Goal: Transaction & Acquisition: Purchase product/service

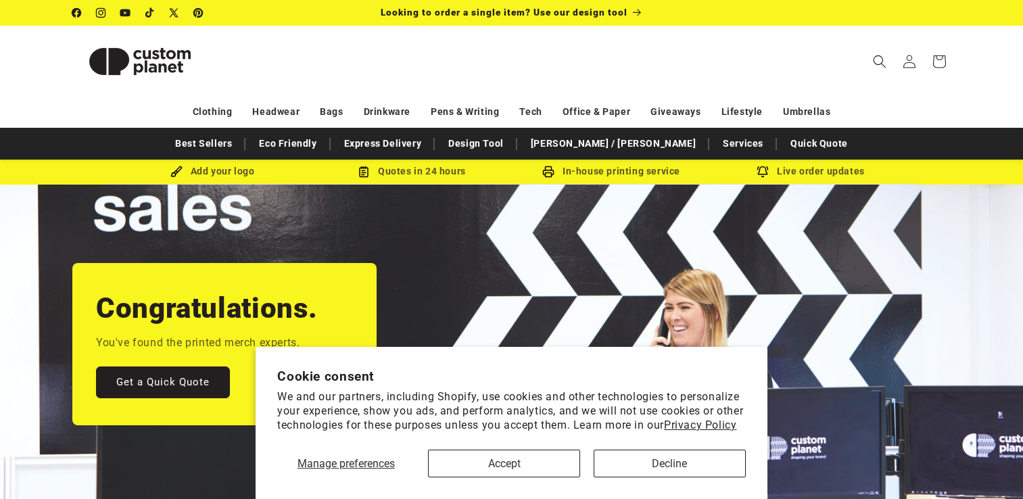
click at [904, 69] on span at bounding box center [910, 62] width 30 height 30
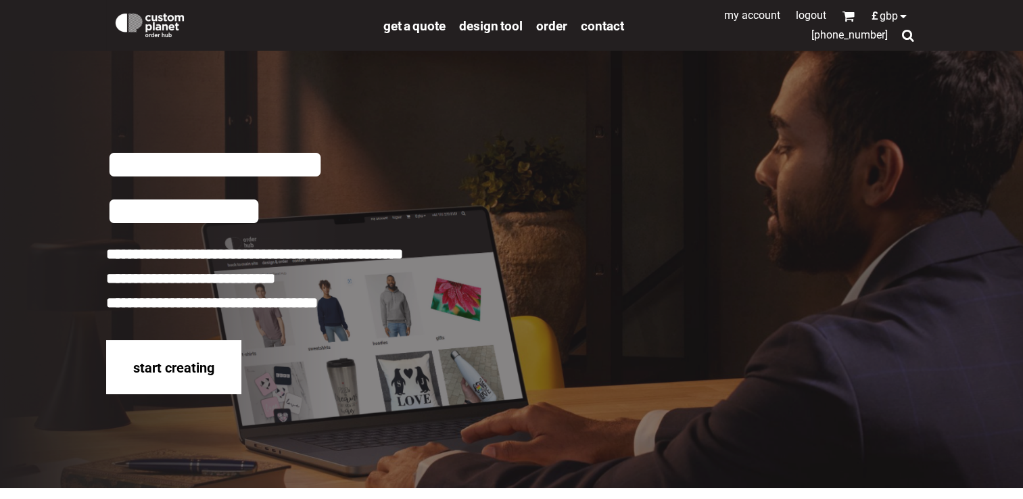
click at [760, 18] on link "My Account" at bounding box center [752, 15] width 56 height 13
click at [906, 39] on div at bounding box center [907, 35] width 13 height 13
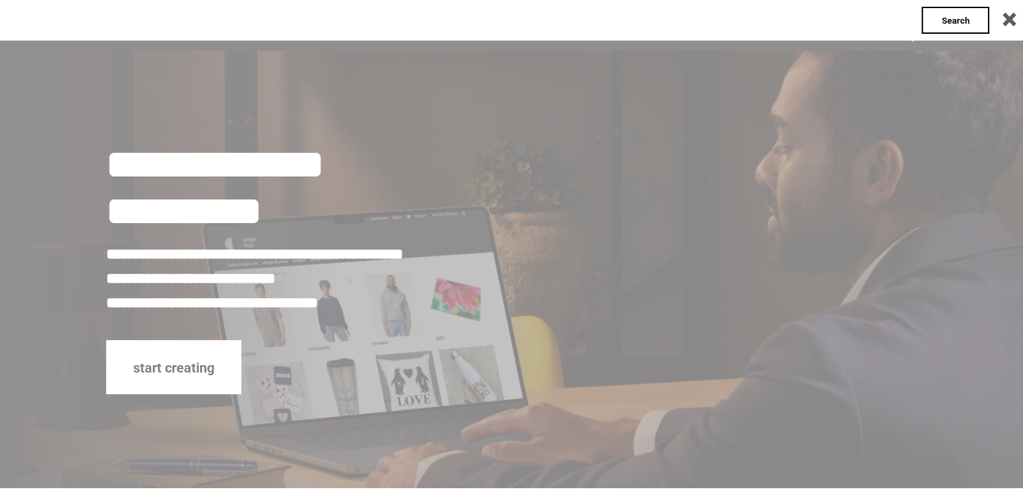
click at [1010, 20] on div at bounding box center [1002, 20] width 27 height 27
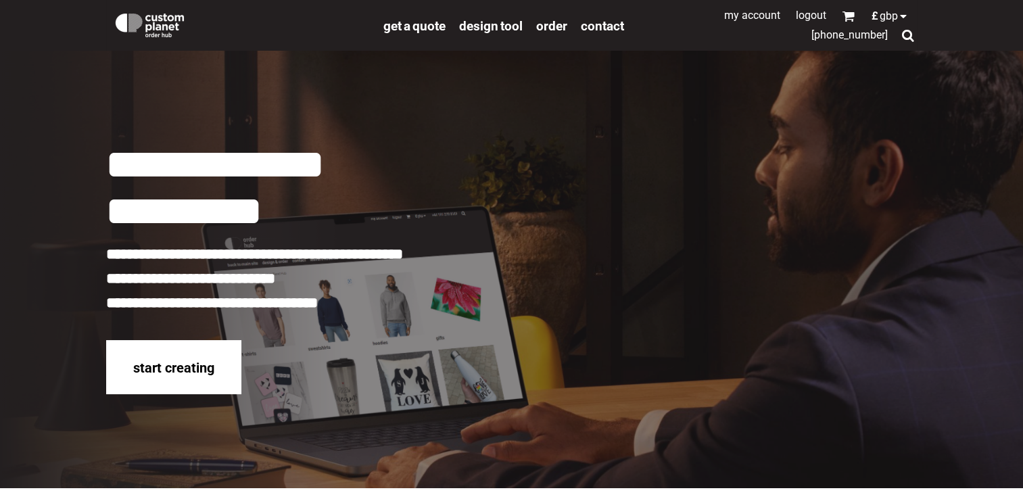
click at [141, 28] on img at bounding box center [150, 23] width 74 height 27
click at [168, 381] on div "start creating" at bounding box center [173, 367] width 135 height 55
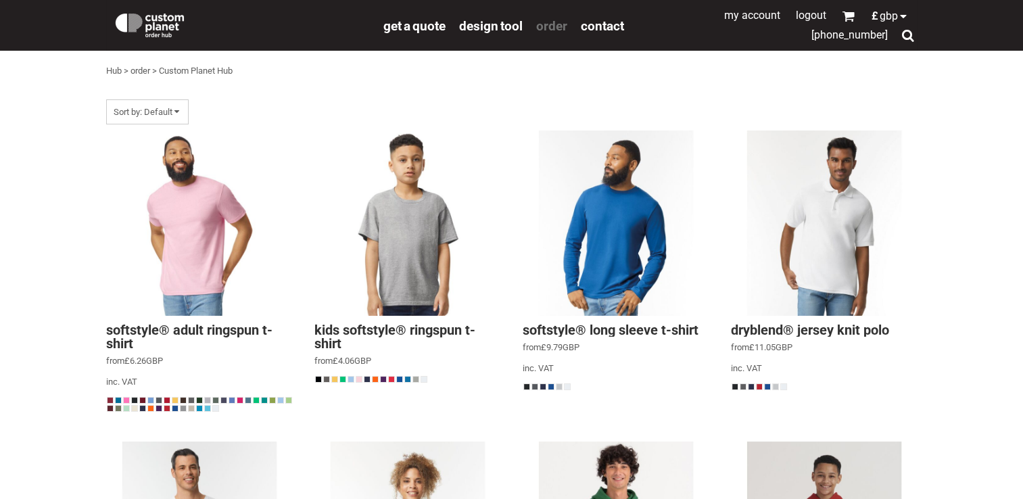
click at [553, 23] on span "order" at bounding box center [551, 26] width 31 height 16
click at [910, 39] on div at bounding box center [907, 35] width 13 height 13
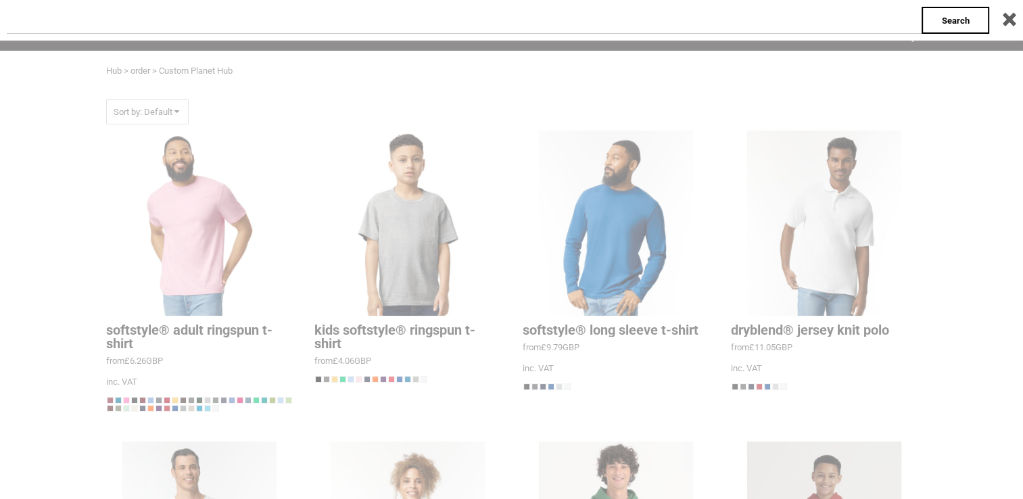
click at [797, 11] on input "text" at bounding box center [464, 20] width 915 height 27
type input "***"
click input "**" at bounding box center [0, 0] width 0 height 0
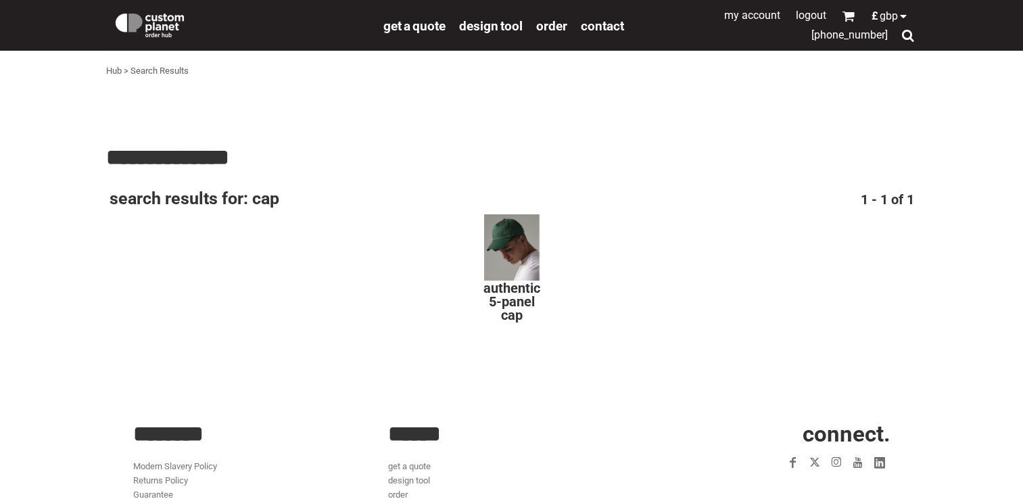
click at [522, 250] on div at bounding box center [512, 248] width 68 height 68
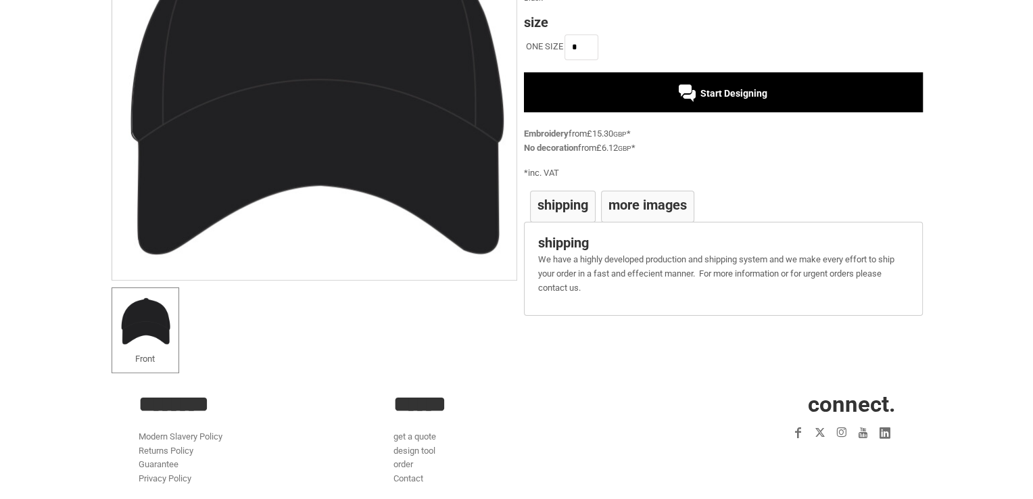
scroll to position [118, 0]
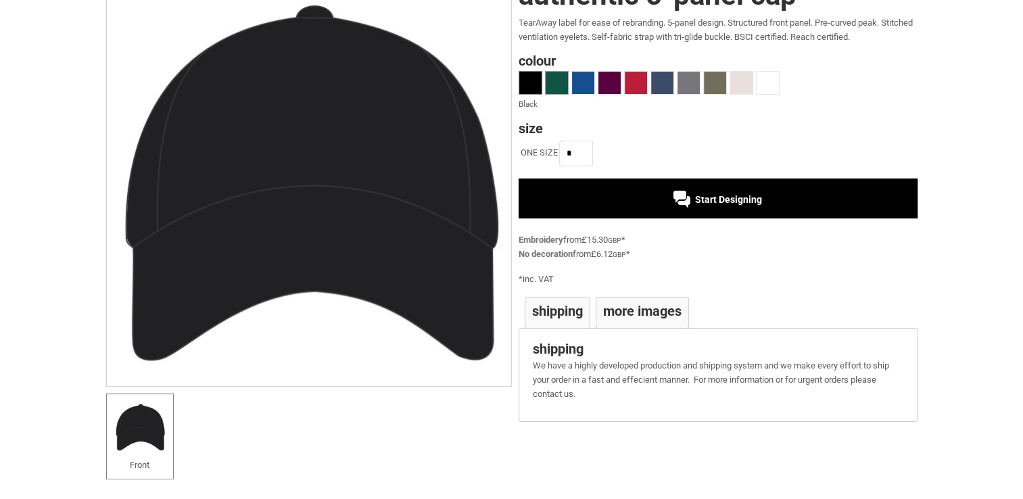
click at [552, 85] on span at bounding box center [557, 83] width 22 height 22
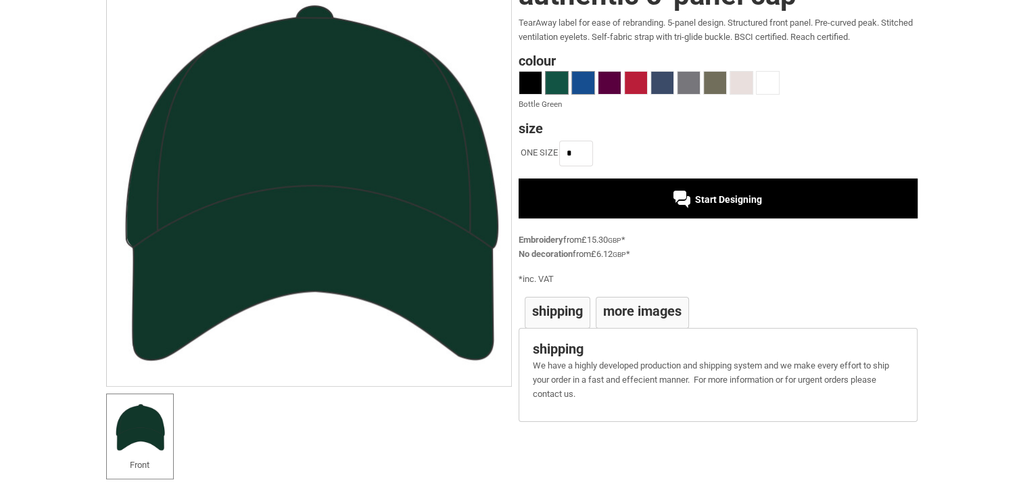
click at [582, 84] on span at bounding box center [583, 83] width 22 height 22
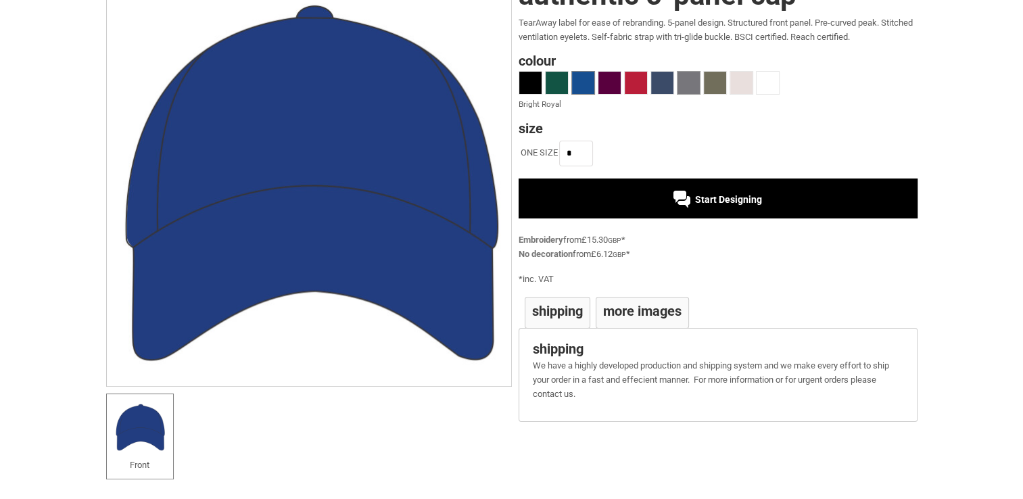
click at [683, 81] on span at bounding box center [689, 83] width 22 height 22
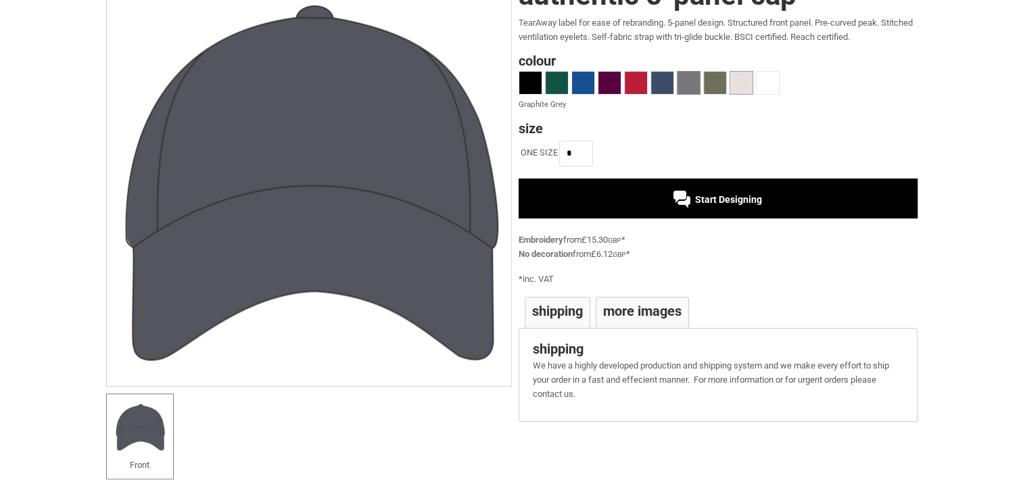
click at [741, 82] on span at bounding box center [741, 83] width 22 height 22
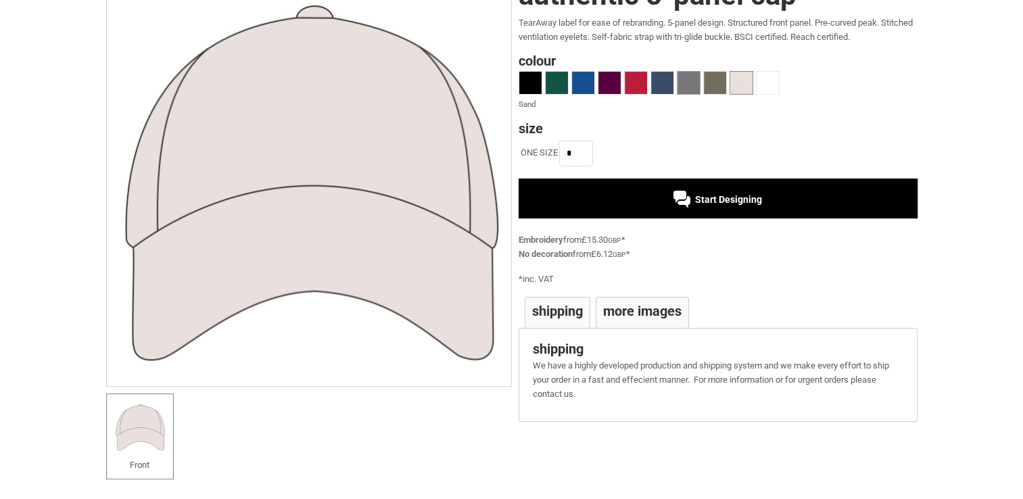
click at [692, 81] on span at bounding box center [689, 83] width 22 height 22
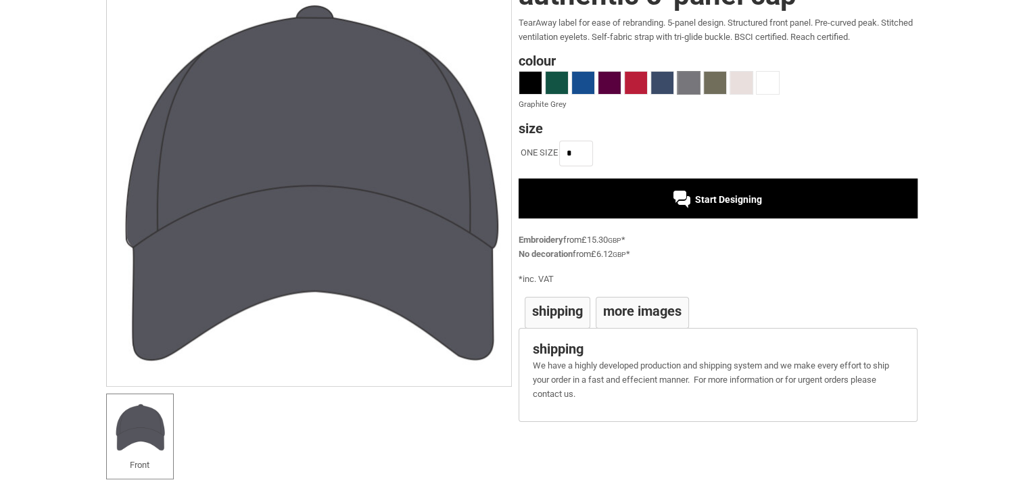
click at [719, 199] on span "Start Designing" at bounding box center [728, 199] width 67 height 11
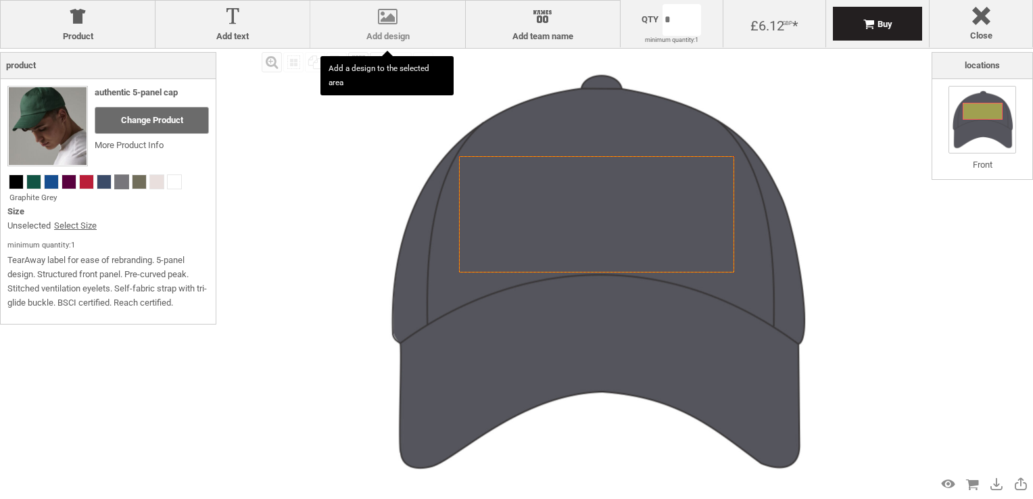
click at [414, 34] on label "Add design" at bounding box center [387, 36] width 141 height 11
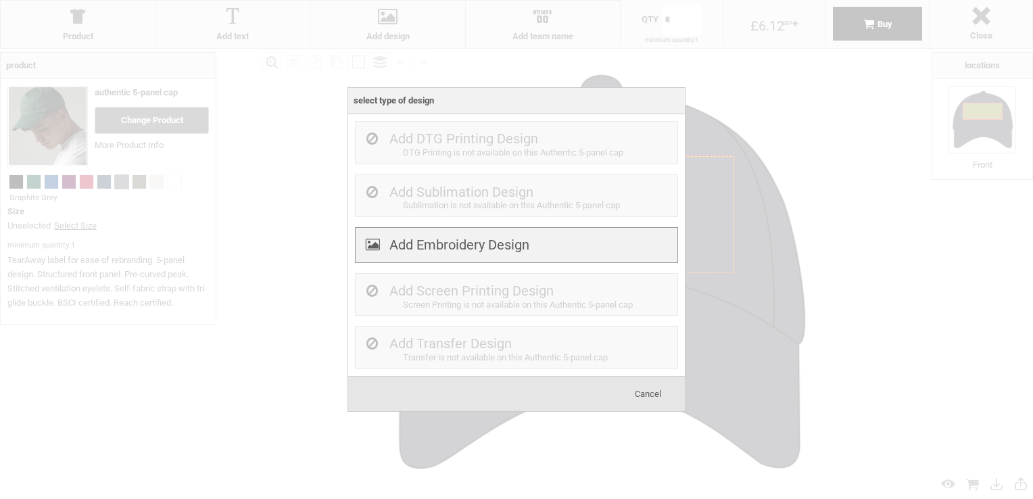
click at [443, 248] on label "Add Embroidery Design" at bounding box center [460, 245] width 140 height 16
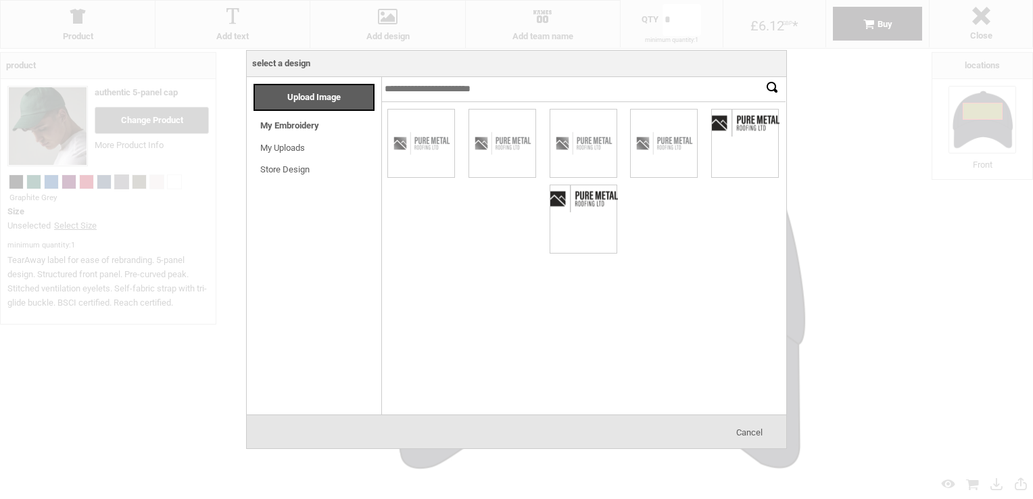
click at [855, 239] on div at bounding box center [516, 249] width 1033 height 499
click at [753, 434] on span "Cancel" at bounding box center [749, 432] width 26 height 10
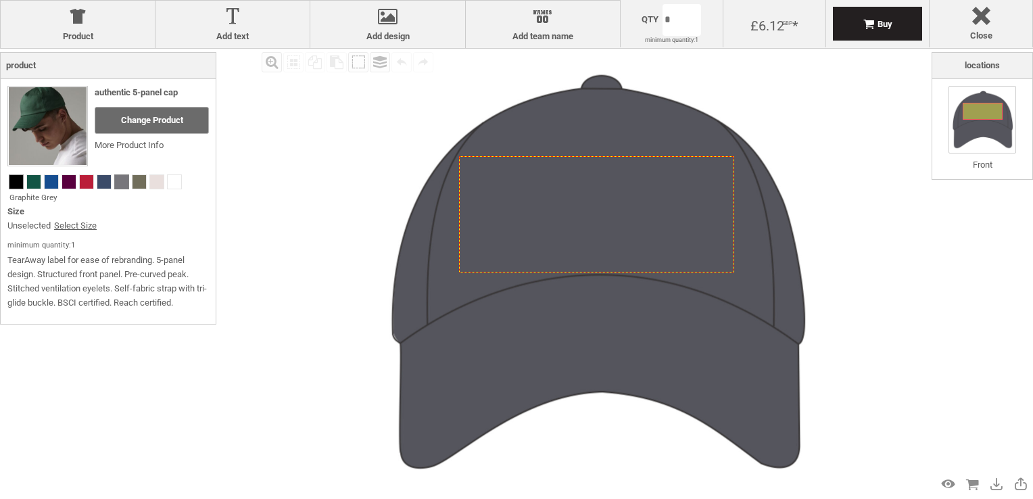
click at [16, 183] on span at bounding box center [16, 182] width 14 height 14
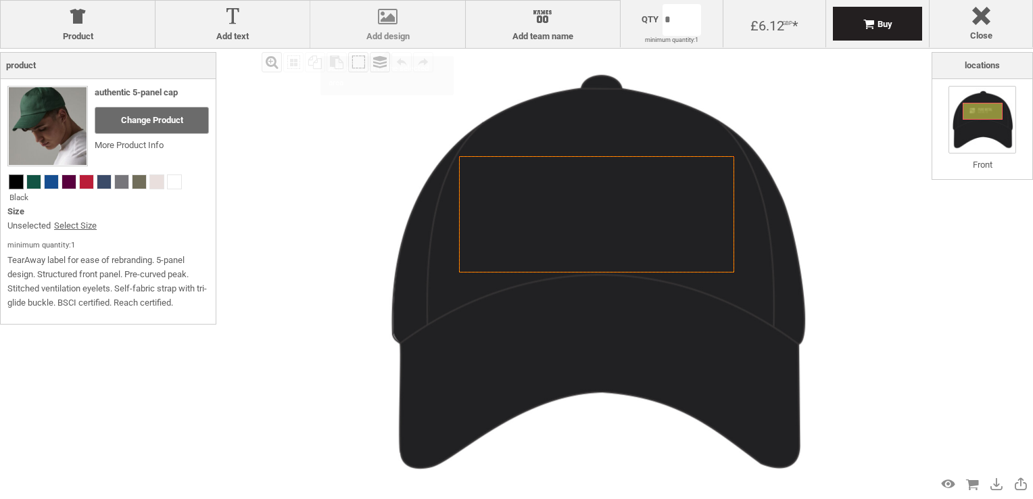
click at [380, 32] on label "Add design" at bounding box center [387, 36] width 141 height 11
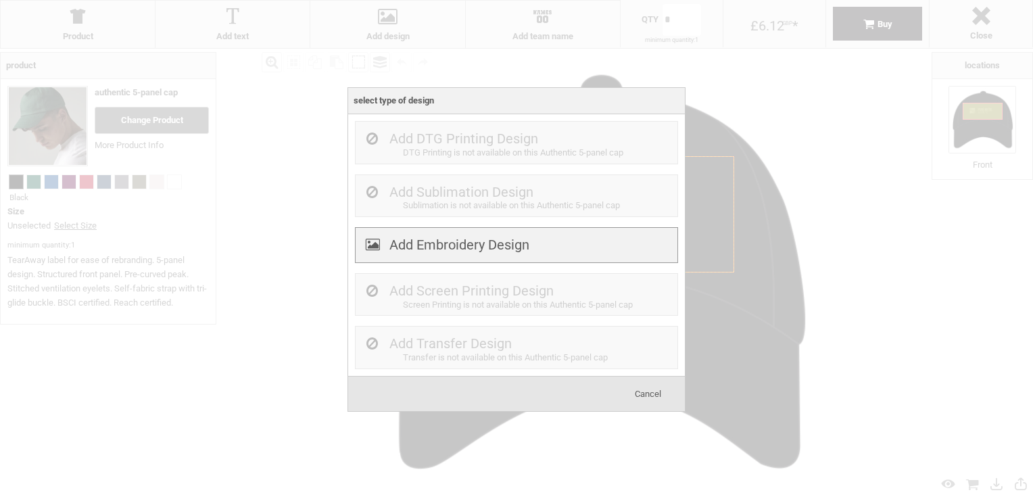
click at [425, 252] on label "Add Embroidery Design" at bounding box center [460, 245] width 140 height 16
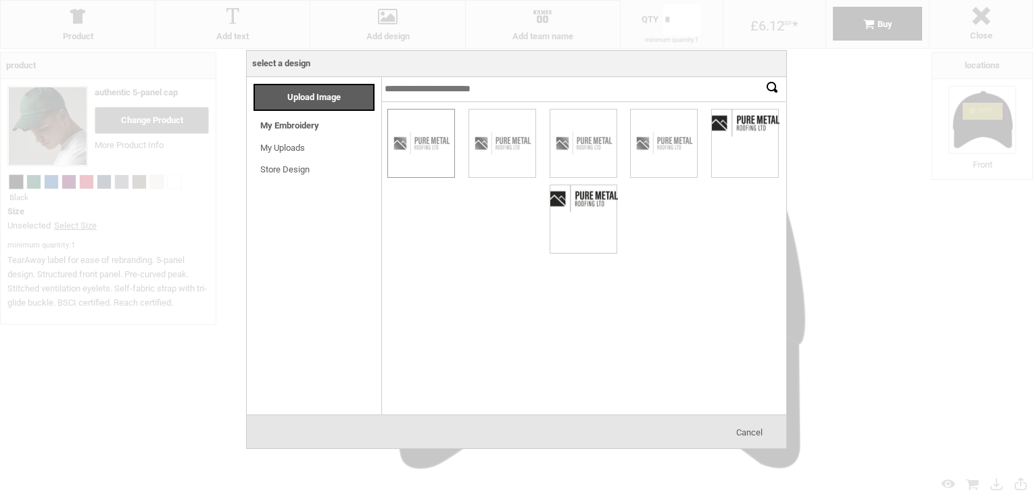
click at [429, 162] on div at bounding box center [421, 144] width 66 height 68
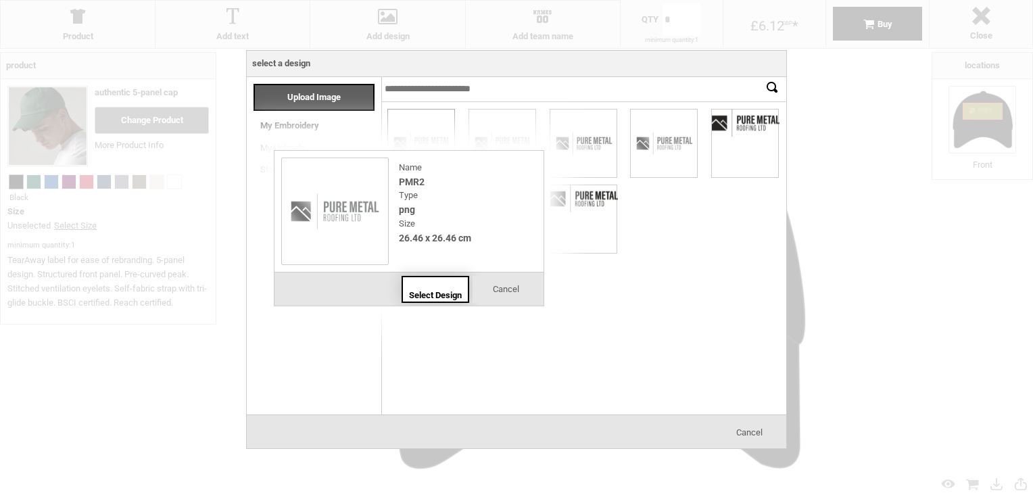
click at [432, 290] on span "Select Design" at bounding box center [435, 295] width 53 height 10
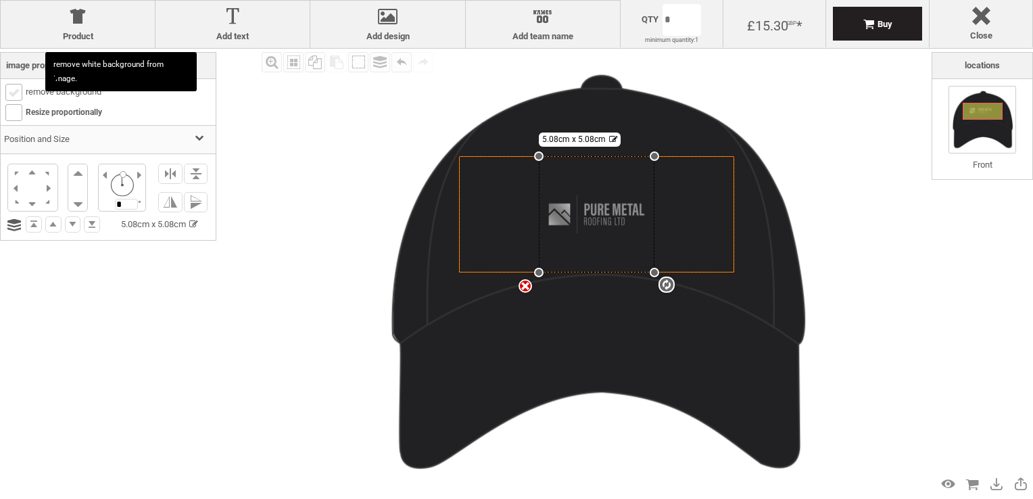
click at [14, 93] on b at bounding box center [14, 93] width 16 height 16
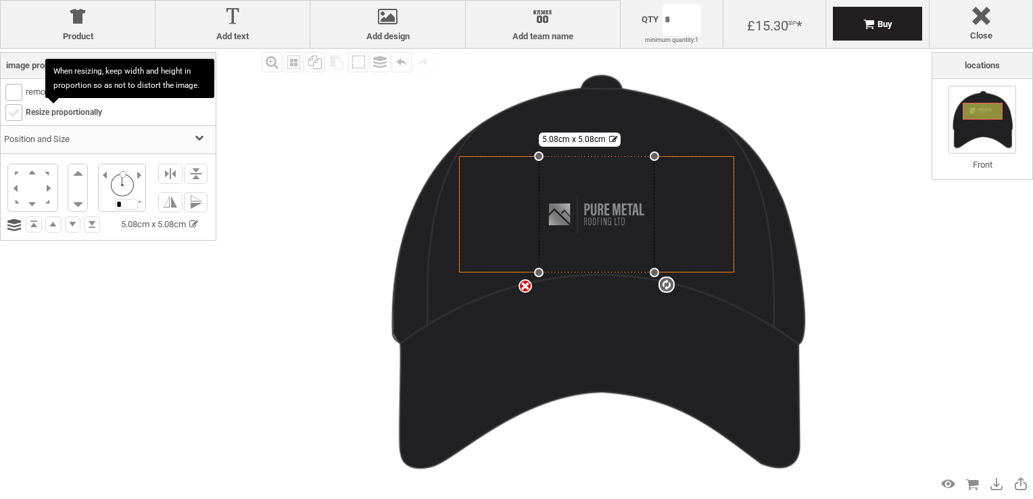
click at [15, 112] on b at bounding box center [14, 113] width 16 height 16
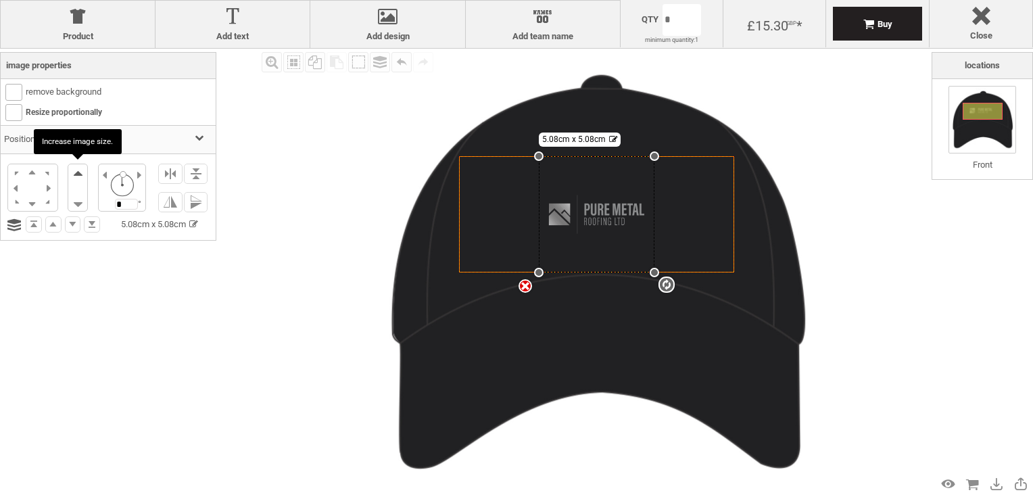
click at [81, 171] on li at bounding box center [77, 176] width 19 height 24
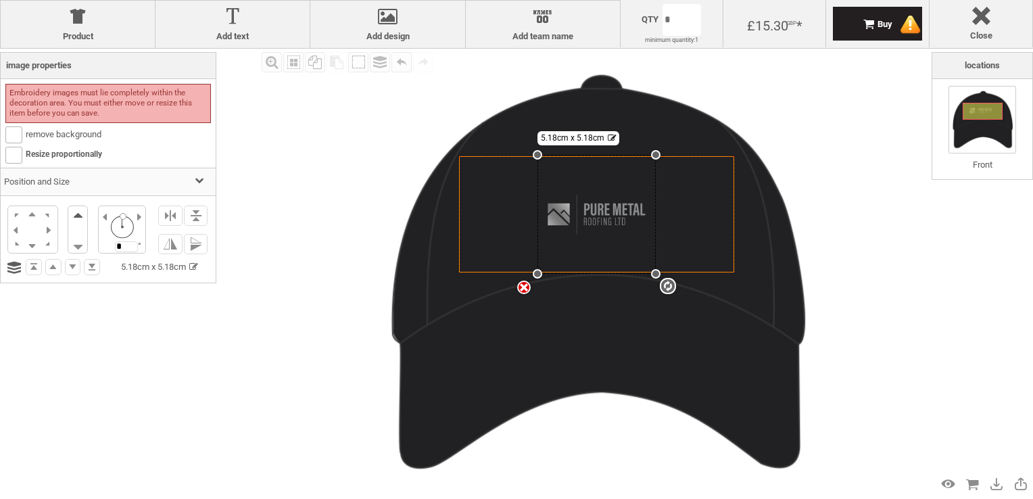
click at [81, 171] on h3 "Position and Size" at bounding box center [108, 182] width 215 height 29
click at [78, 212] on li at bounding box center [77, 218] width 19 height 24
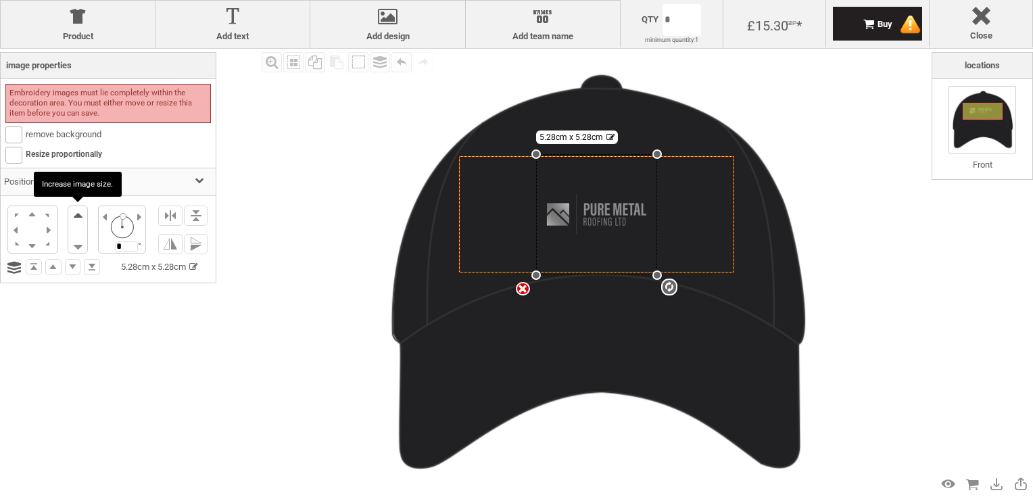
click at [78, 212] on li at bounding box center [77, 218] width 19 height 24
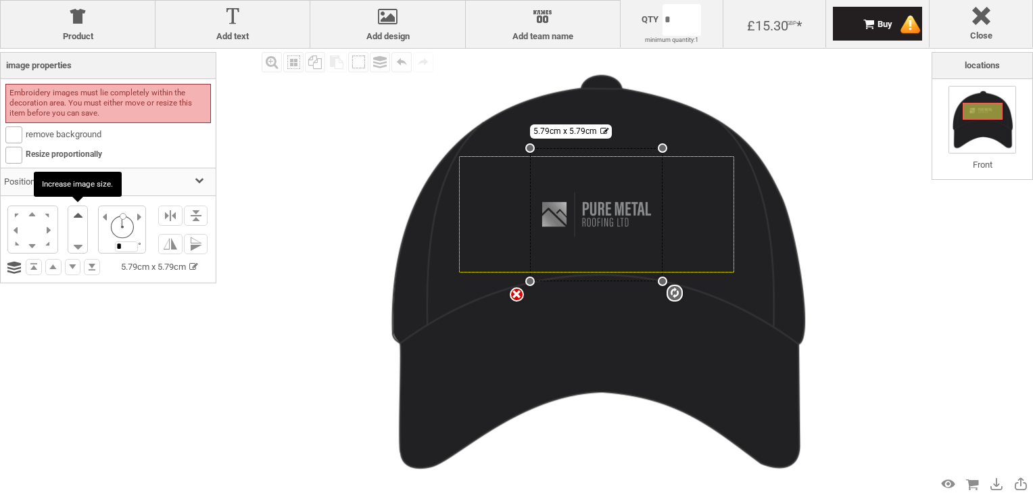
click at [78, 212] on li at bounding box center [77, 218] width 19 height 24
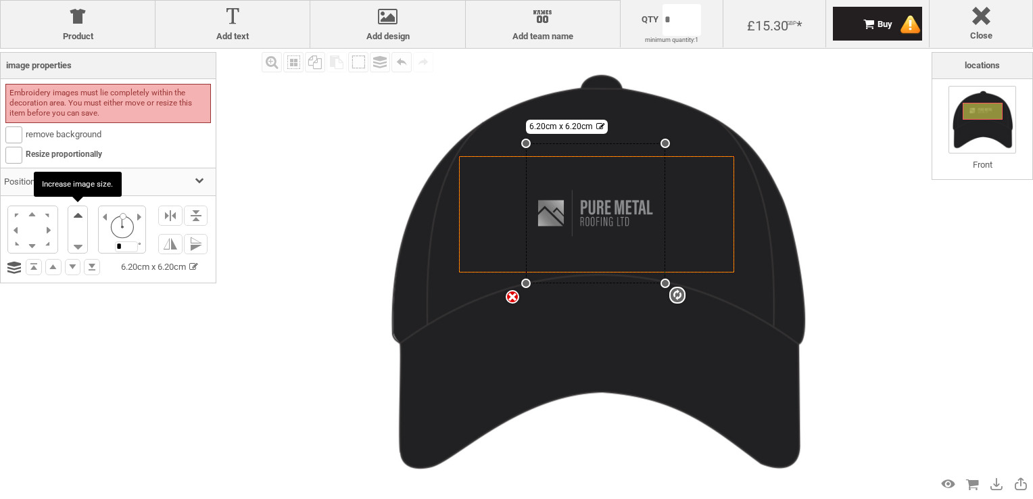
click at [78, 212] on li at bounding box center [77, 218] width 19 height 24
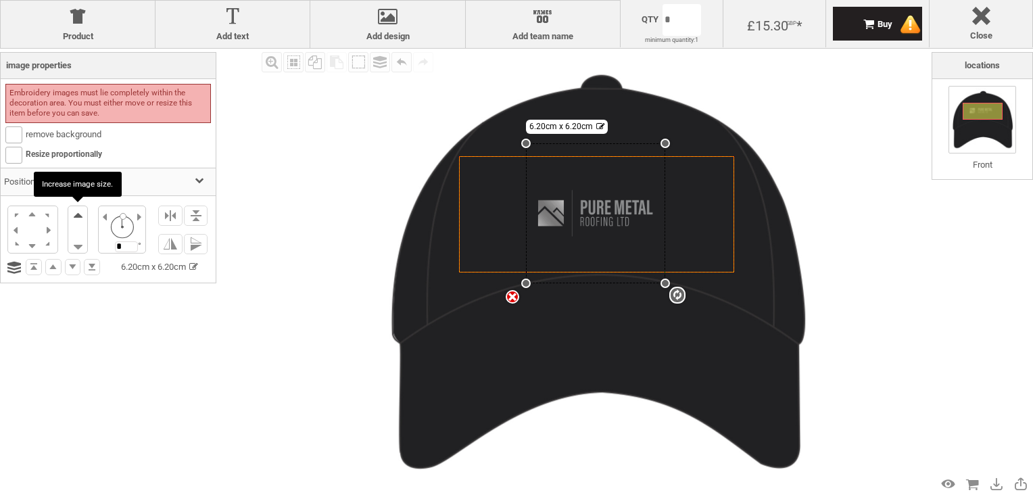
click at [78, 212] on li at bounding box center [77, 218] width 19 height 24
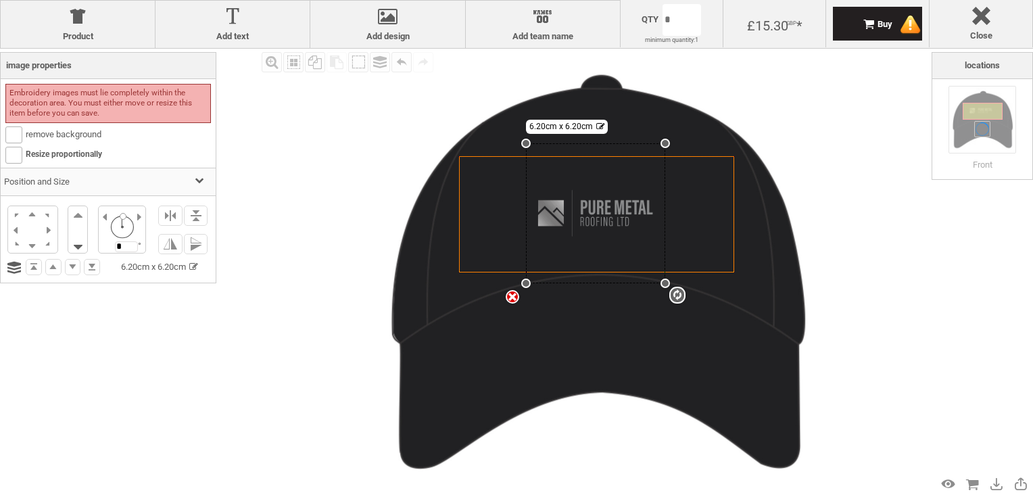
drag, startPoint x: 78, startPoint y: 212, endPoint x: 80, endPoint y: 244, distance: 31.8
click at [80, 244] on ol at bounding box center [78, 230] width 20 height 48
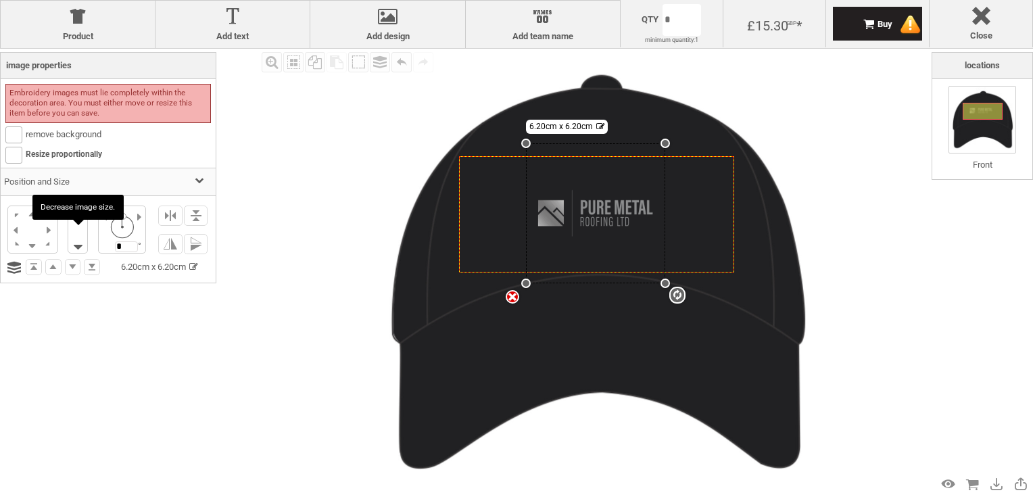
click at [80, 244] on li at bounding box center [77, 242] width 19 height 24
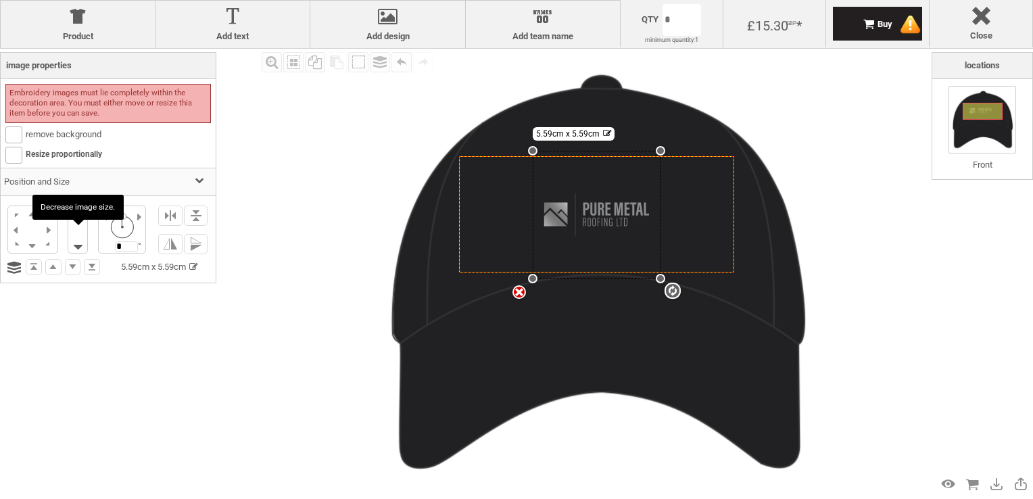
click at [80, 244] on li at bounding box center [77, 242] width 19 height 24
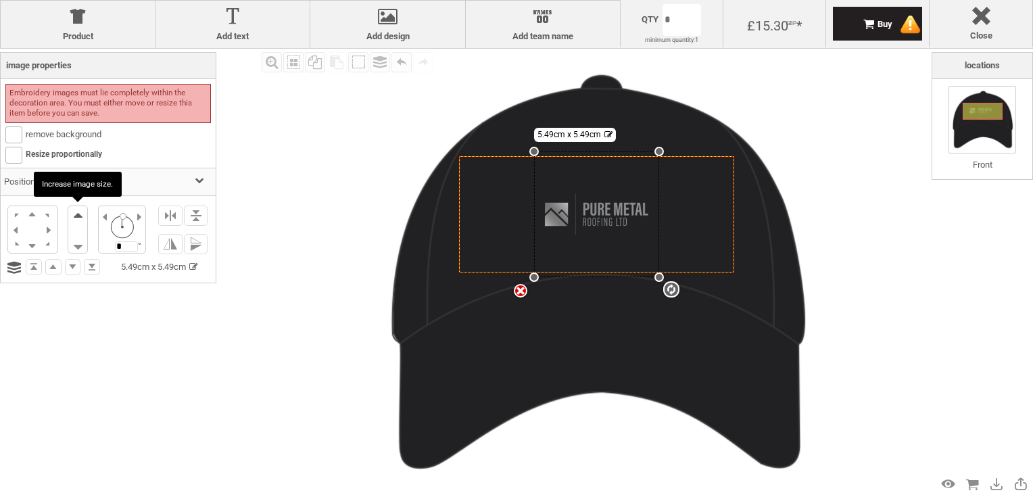
drag, startPoint x: 80, startPoint y: 244, endPoint x: 78, endPoint y: 214, distance: 30.5
click at [78, 214] on ol at bounding box center [78, 230] width 20 height 48
click at [78, 214] on li at bounding box center [77, 218] width 19 height 24
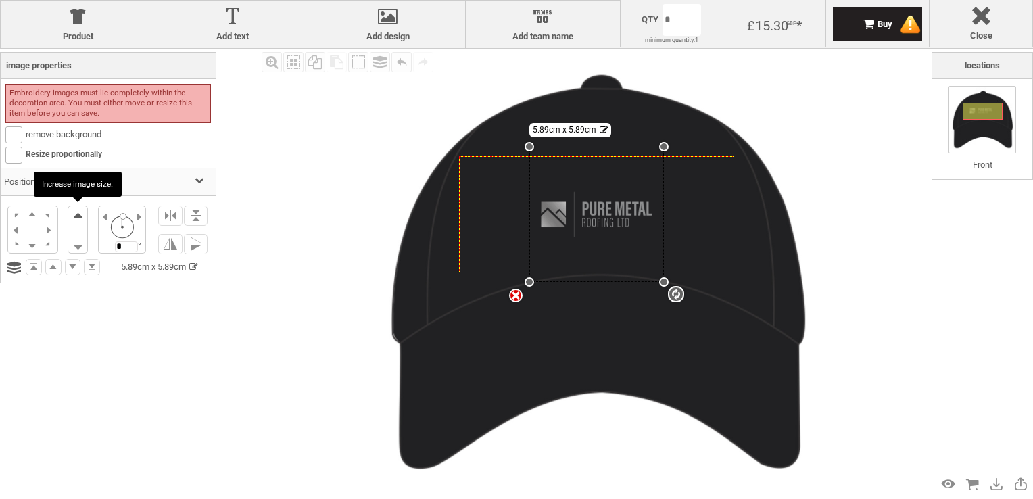
click at [78, 215] on li at bounding box center [77, 218] width 19 height 24
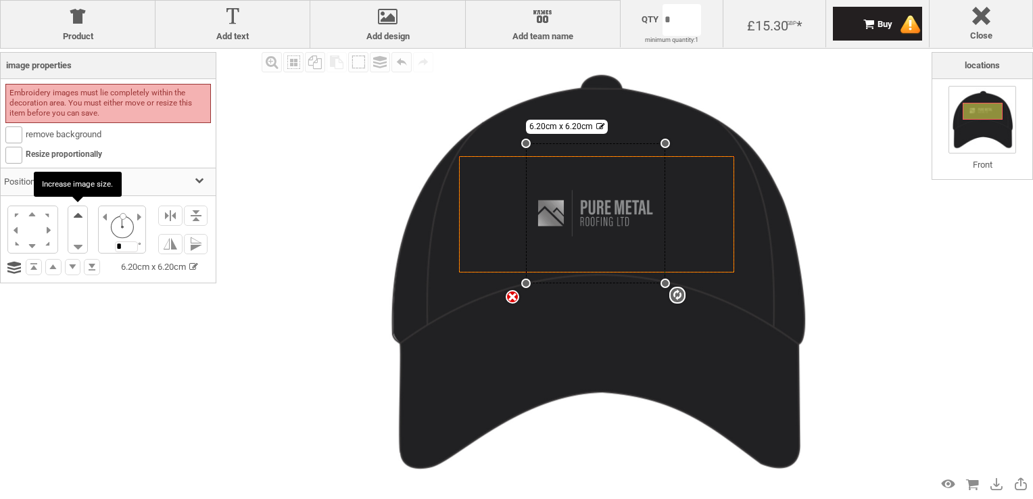
click at [78, 215] on li at bounding box center [77, 218] width 19 height 24
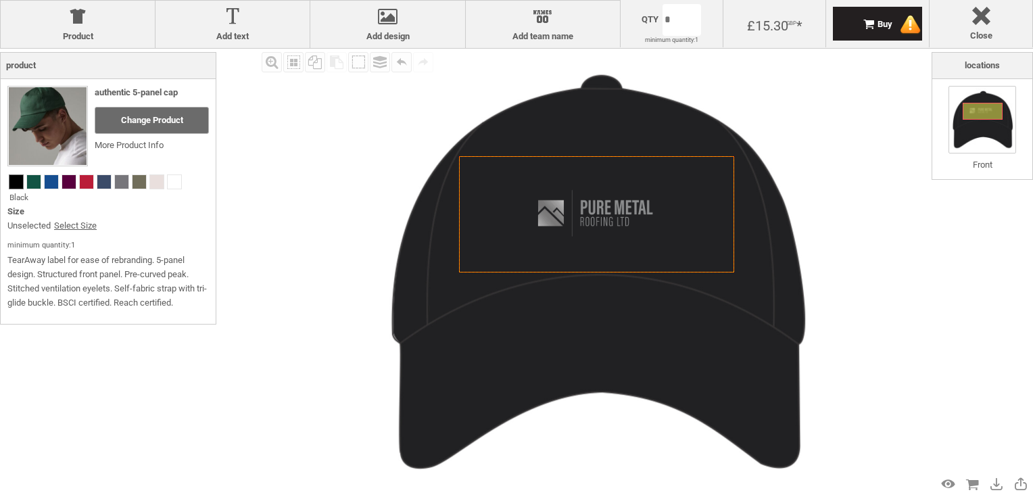
click at [372, 134] on img at bounding box center [595, 273] width 448 height 448
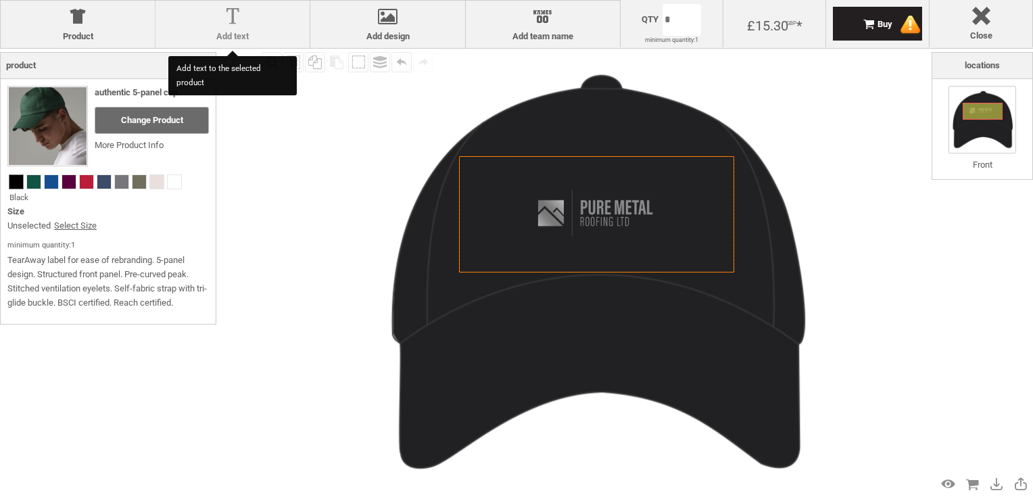
click at [217, 23] on div at bounding box center [232, 19] width 141 height 24
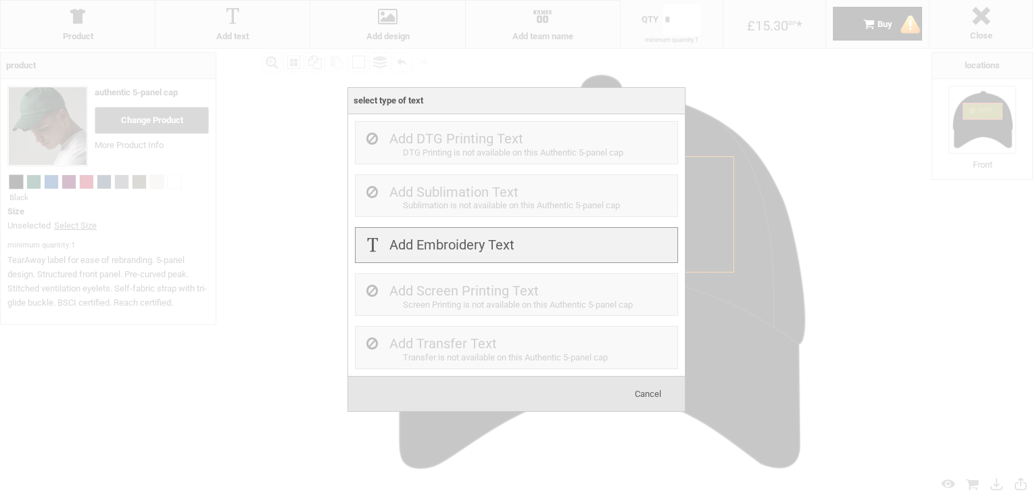
click at [540, 253] on div "Add Embroidery Text" at bounding box center [516, 245] width 323 height 36
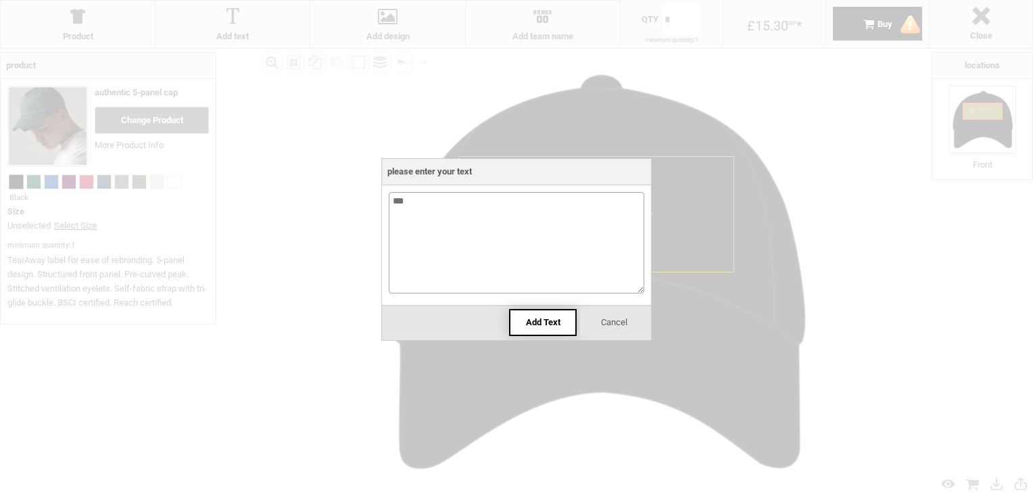
type textarea "***"
click at [544, 328] on div "Add Text" at bounding box center [543, 322] width 68 height 27
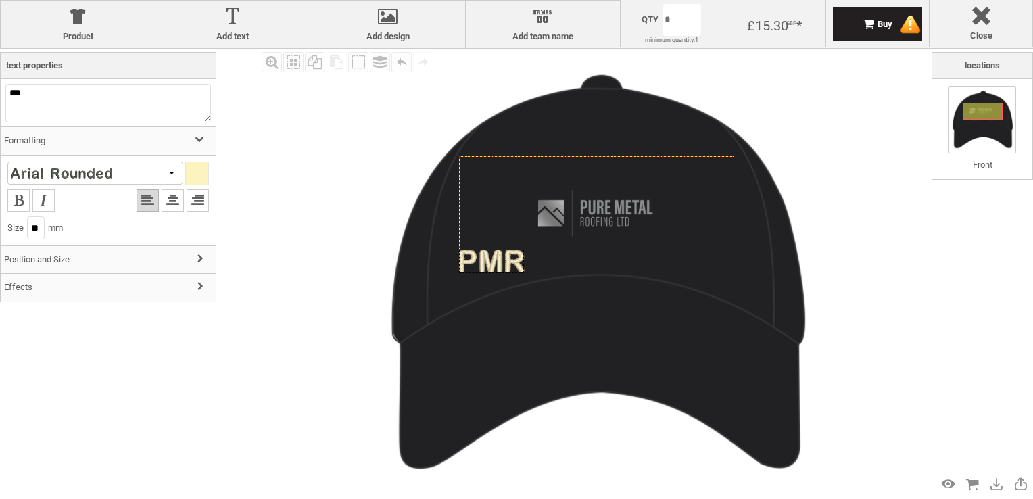
drag, startPoint x: 600, startPoint y: 214, endPoint x: 338, endPoint y: 348, distance: 294.3
click at [338, 348] on div "Fill Background Zoom in Zoom out Select All Copy All Selected Paste Off On Grou…" at bounding box center [595, 273] width 674 height 448
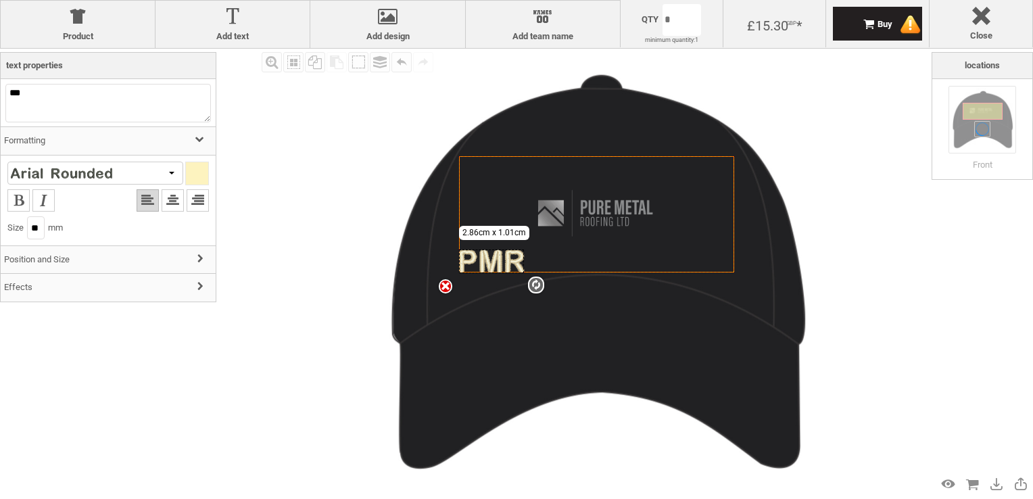
click at [156, 266] on h3 "Position and Size" at bounding box center [108, 259] width 215 height 29
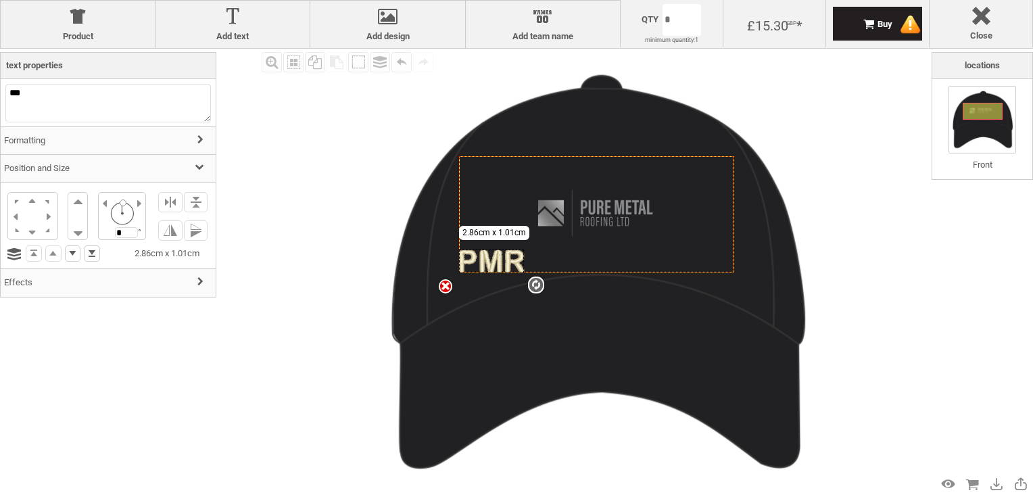
click at [151, 279] on h3 "Effects" at bounding box center [108, 282] width 215 height 29
click at [158, 201] on h3 "Effects" at bounding box center [108, 195] width 215 height 29
click at [149, 139] on h3 "Formatting" at bounding box center [108, 140] width 215 height 29
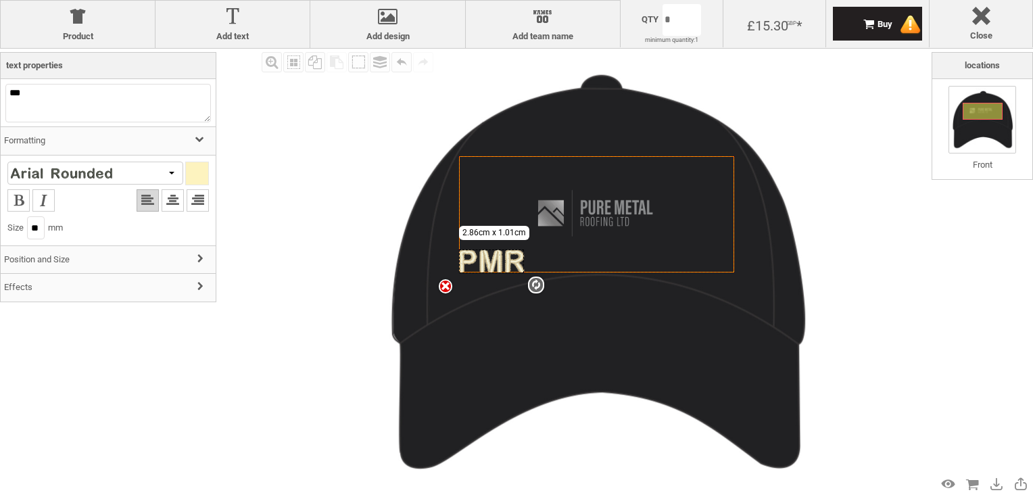
click at [149, 139] on h3 "Formatting" at bounding box center [108, 140] width 215 height 29
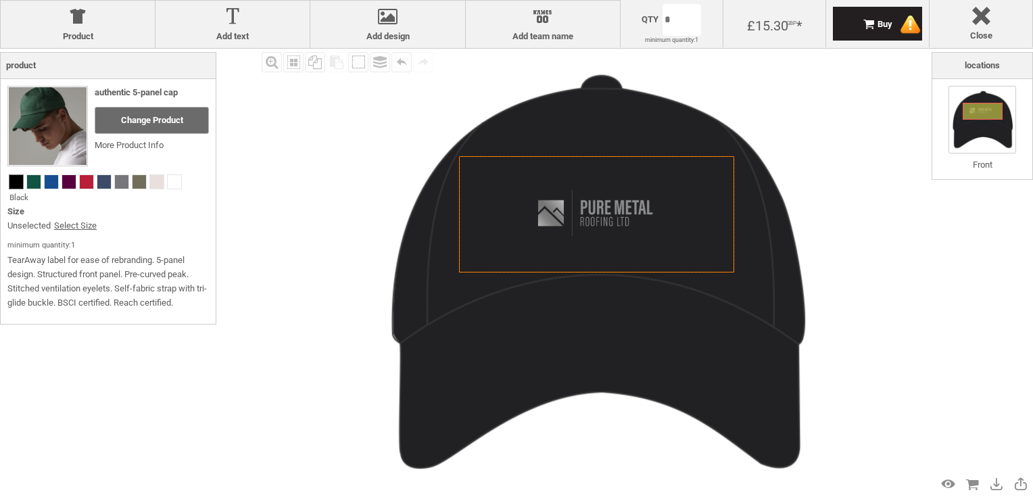
drag, startPoint x: 499, startPoint y: 337, endPoint x: 711, endPoint y: 320, distance: 213.0
click at [711, 320] on img at bounding box center [595, 273] width 448 height 448
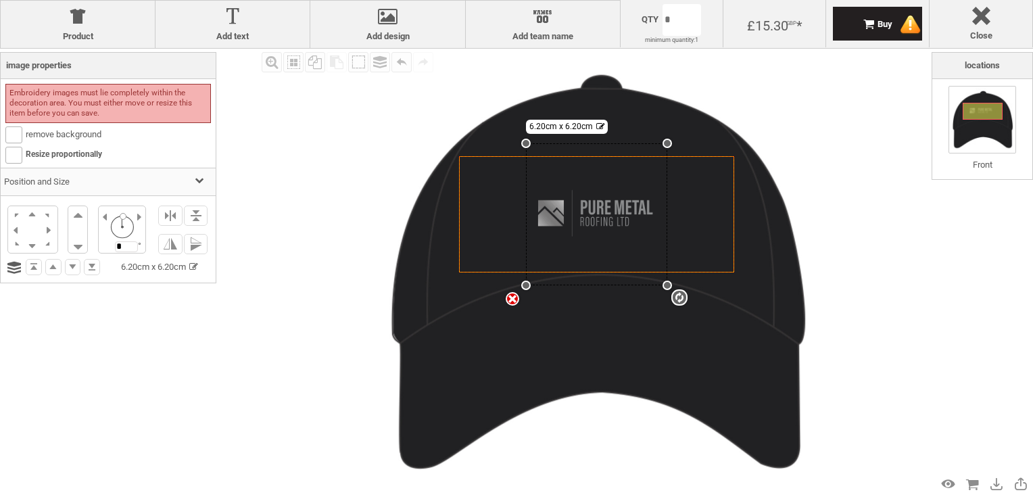
click at [586, 220] on div "settings 6.20cm x 6.20cm" at bounding box center [597, 214] width 142 height 142
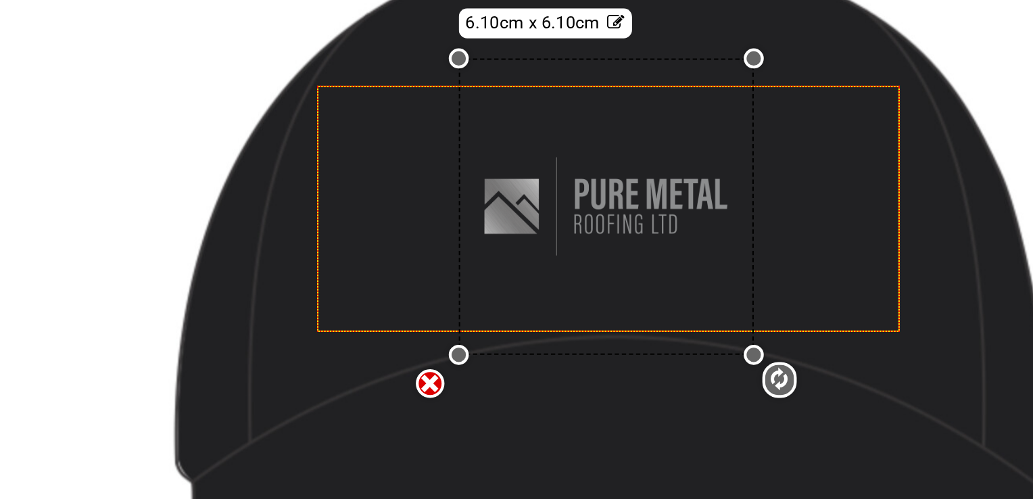
drag, startPoint x: 669, startPoint y: 284, endPoint x: 754, endPoint y: 293, distance: 85.7
click at [754, 293] on div "Created with [PERSON_NAME] 2.1.2 settings 6.10cm x 6.10cm" at bounding box center [595, 273] width 448 height 448
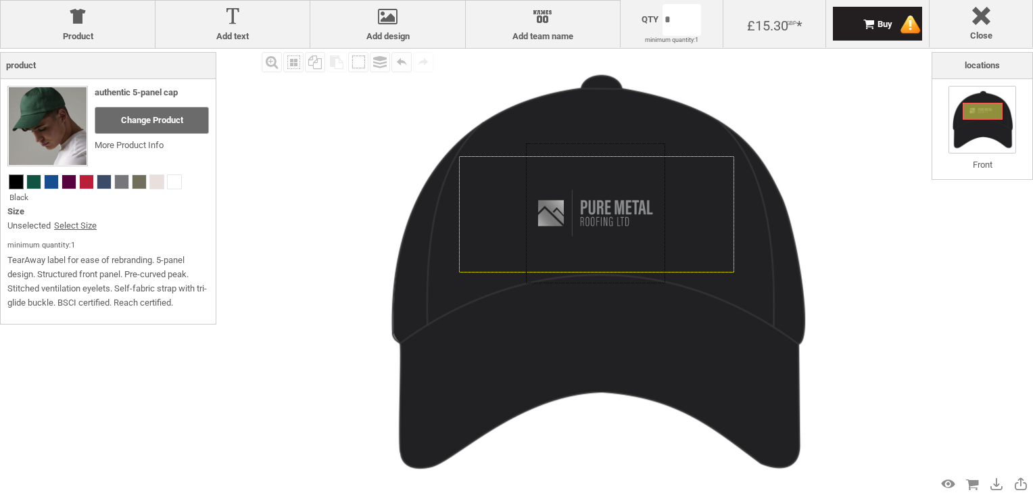
click at [250, 278] on div "Fill Background Zoom in Zoom out Select All Copy All Selected Paste Off On Grou…" at bounding box center [516, 298] width 1033 height 499
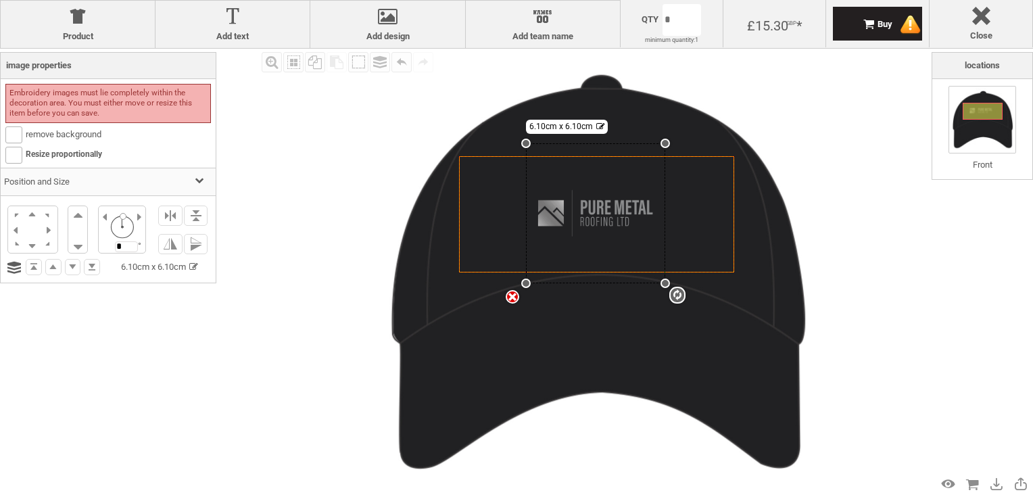
click at [619, 208] on div "settings 6.10cm x 6.10cm" at bounding box center [595, 213] width 139 height 140
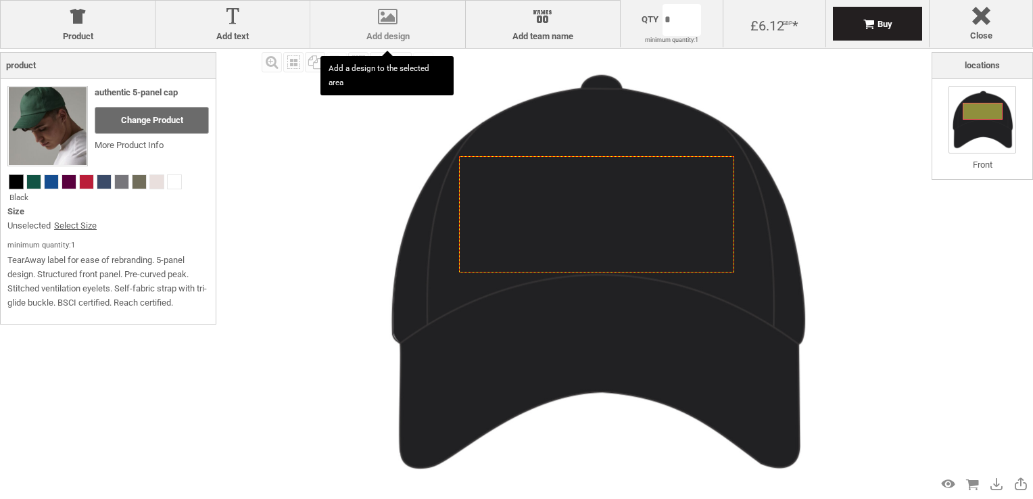
click at [396, 15] on div at bounding box center [387, 19] width 141 height 24
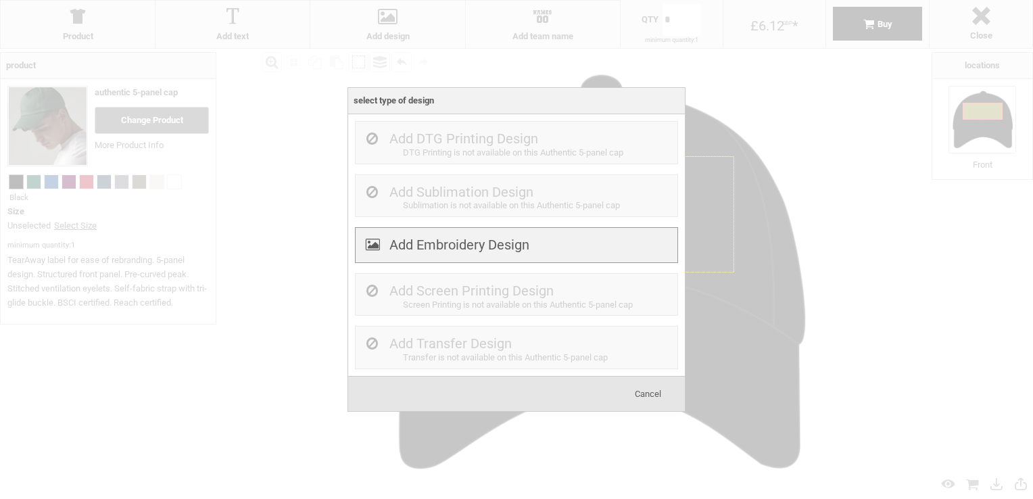
click at [455, 252] on label "Add Embroidery Design" at bounding box center [460, 245] width 140 height 16
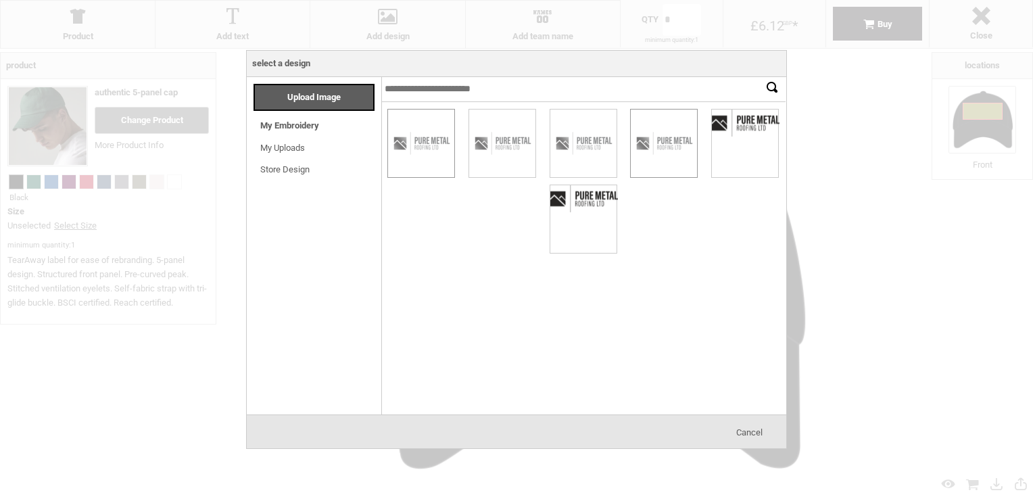
click at [657, 157] on div at bounding box center [664, 144] width 66 height 68
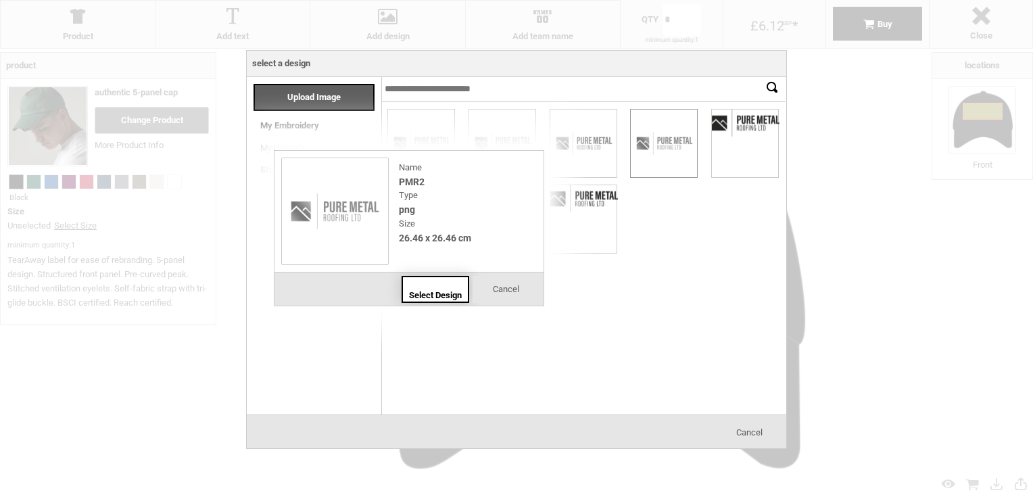
click at [427, 282] on div "Select Design" at bounding box center [436, 289] width 68 height 27
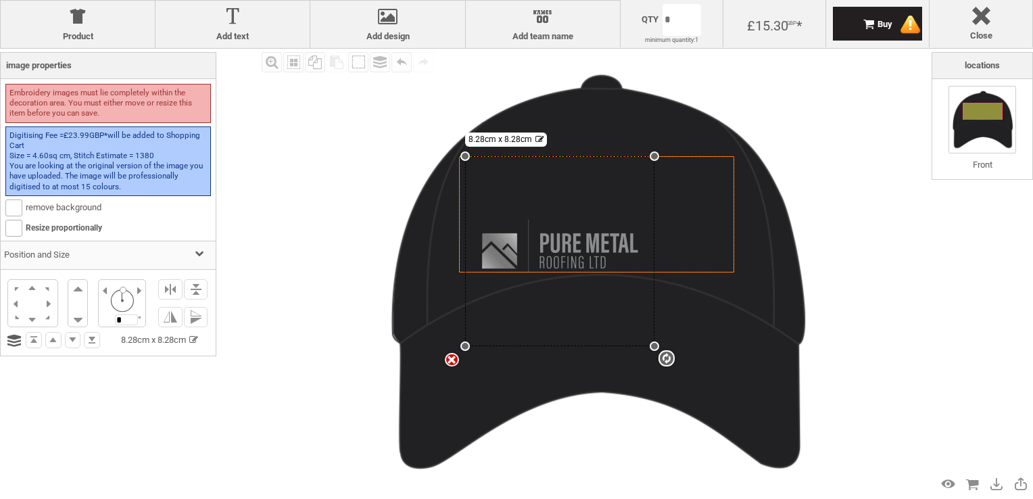
drag, startPoint x: 541, startPoint y: 269, endPoint x: 387, endPoint y: 346, distance: 172.4
click at [387, 346] on div "Created with [PERSON_NAME] 2.1.2 settings 8.28cm x 8.28cm" at bounding box center [595, 273] width 448 height 448
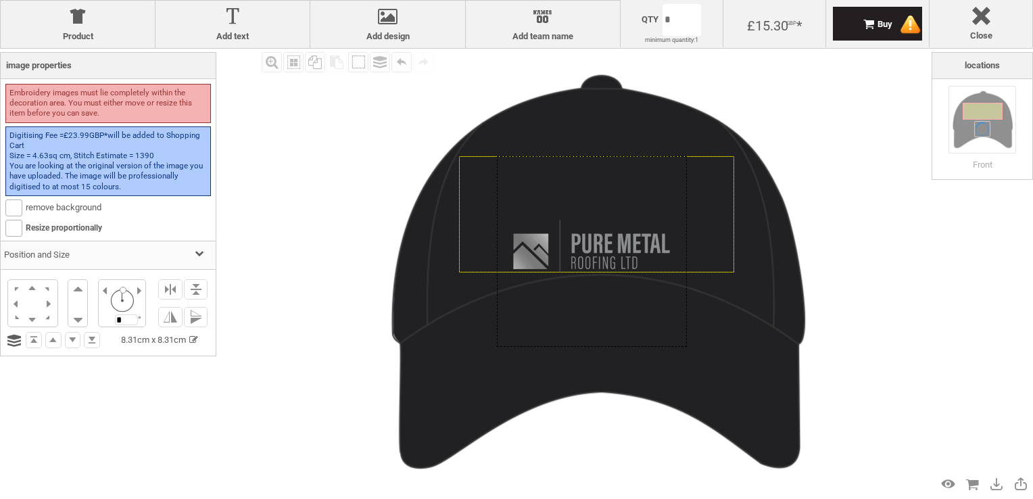
drag, startPoint x: 566, startPoint y: 254, endPoint x: 597, endPoint y: 193, distance: 69.0
click at [597, 193] on div at bounding box center [592, 251] width 190 height 191
click at [597, 193] on div "settings 8.31cm x 8.31cm" at bounding box center [591, 251] width 190 height 191
drag, startPoint x: 574, startPoint y: 238, endPoint x: 576, endPoint y: 193, distance: 44.7
click at [576, 193] on div at bounding box center [594, 251] width 190 height 191
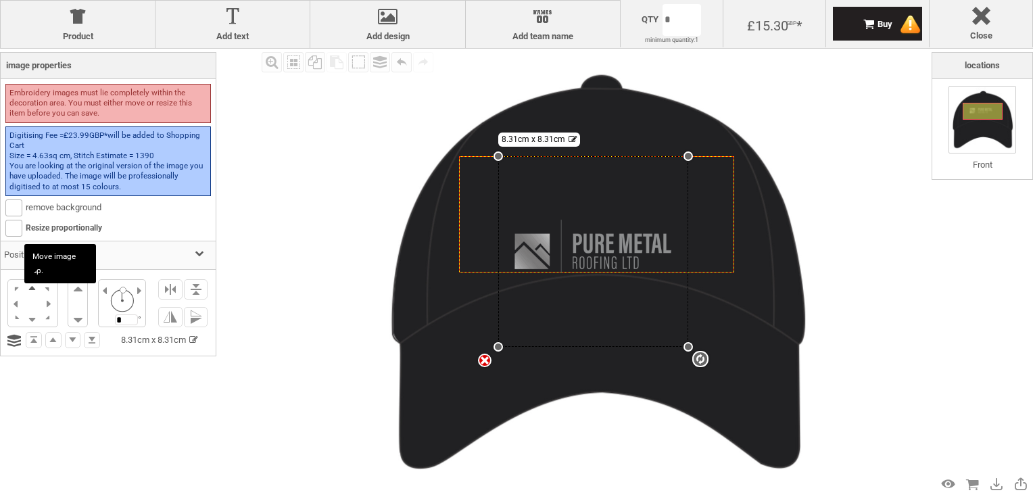
click at [32, 289] on li at bounding box center [32, 288] width 16 height 16
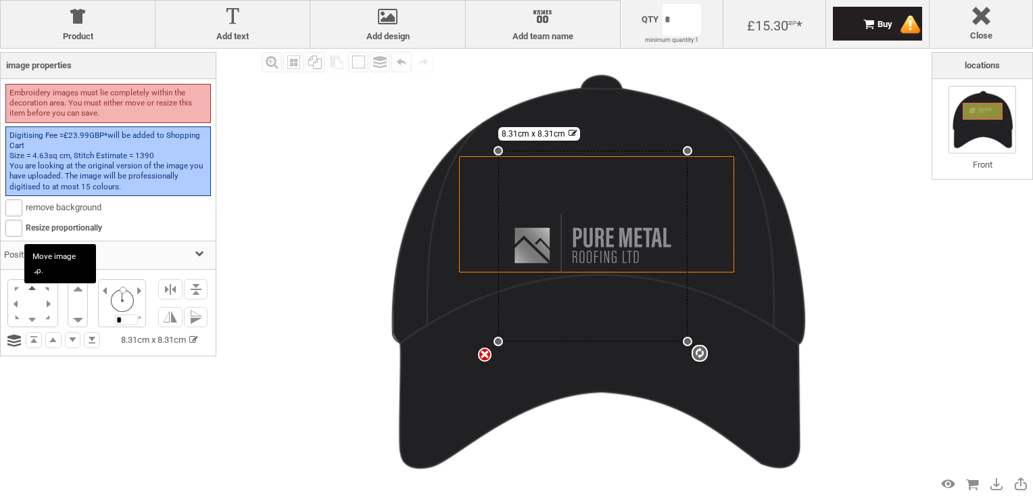
click at [32, 289] on li at bounding box center [32, 288] width 16 height 16
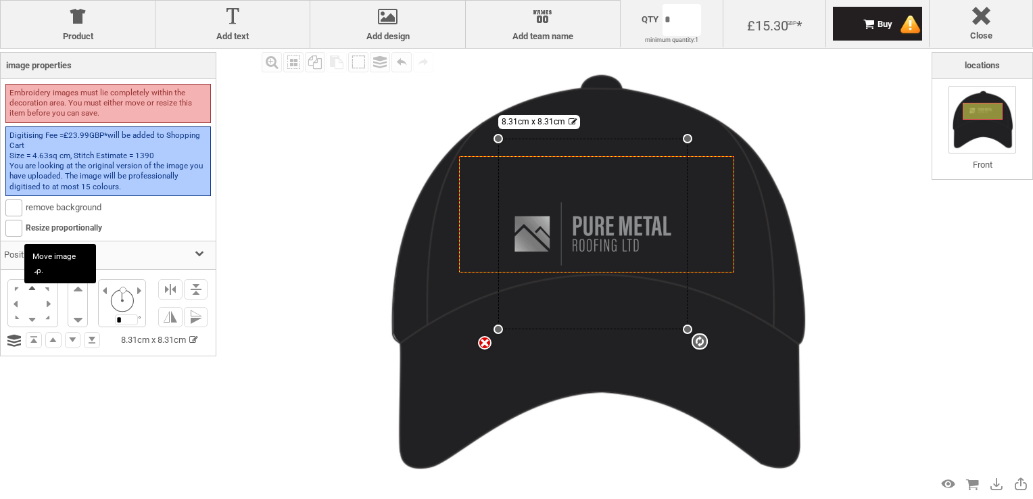
click at [32, 289] on li at bounding box center [32, 288] width 16 height 16
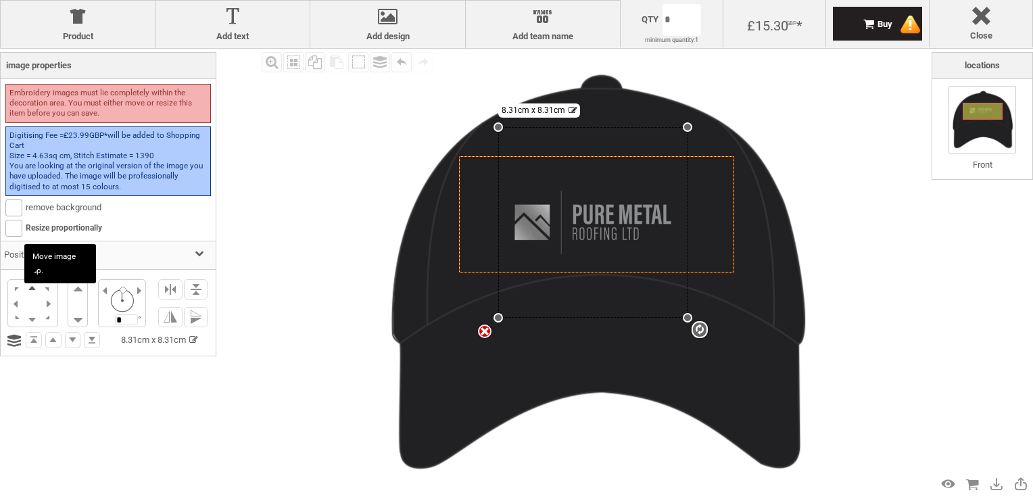
click at [32, 289] on li at bounding box center [32, 288] width 16 height 16
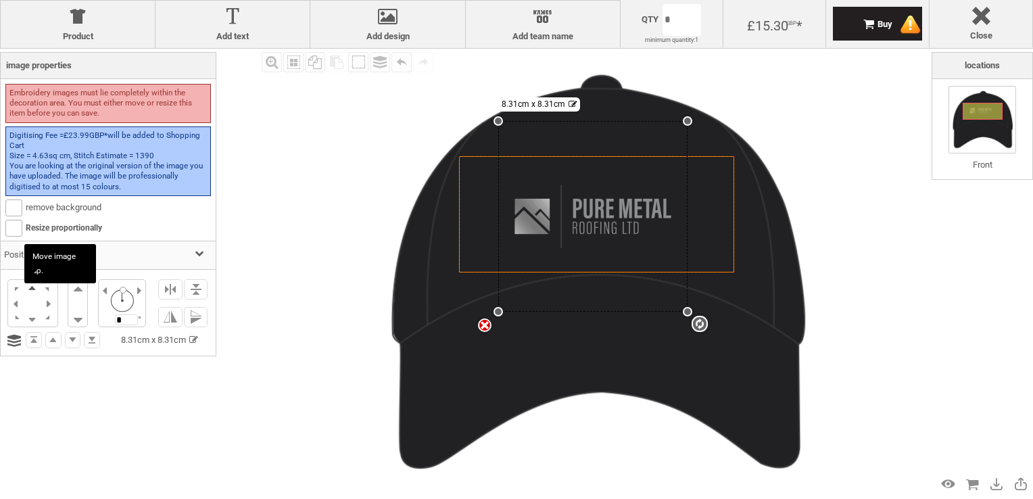
click at [32, 289] on li at bounding box center [32, 288] width 16 height 16
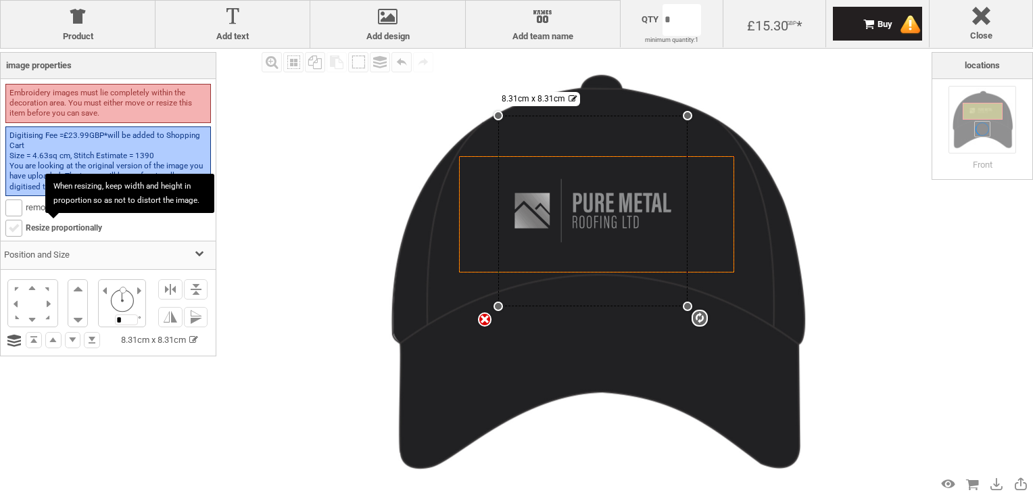
click at [13, 222] on b at bounding box center [14, 228] width 16 height 16
